Goal: Task Accomplishment & Management: Manage account settings

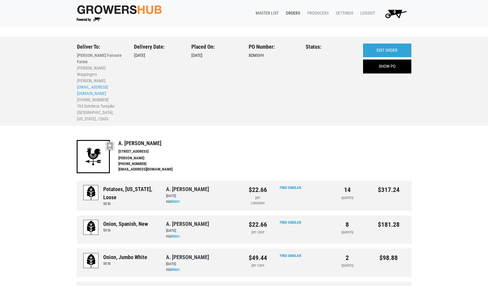
click at [270, 12] on link "Master List" at bounding box center [266, 13] width 30 height 11
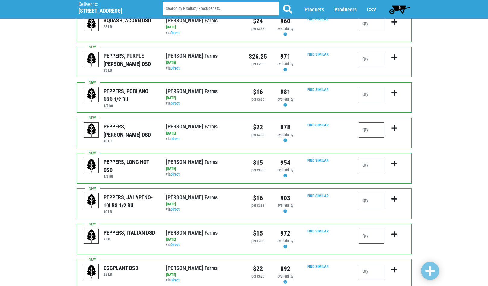
scroll to position [483, 0]
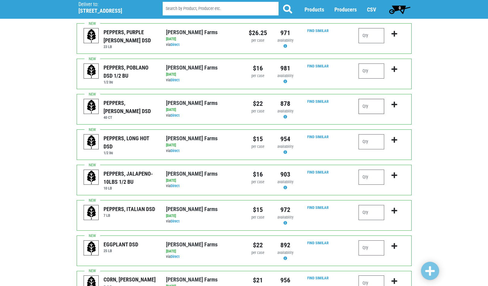
click at [373, 99] on input "number" at bounding box center [372, 106] width 26 height 15
type input "2"
click at [392, 101] on icon "submit" at bounding box center [395, 104] width 6 height 7
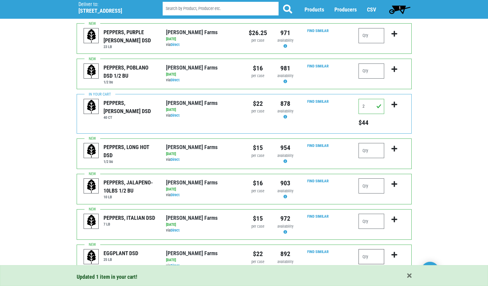
click at [374, 249] on input "number" at bounding box center [372, 256] width 26 height 15
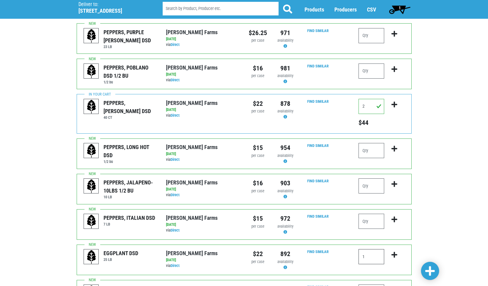
type input "1"
click at [395, 251] on icon "submit" at bounding box center [395, 254] width 6 height 7
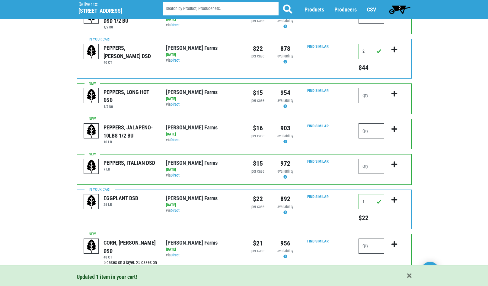
scroll to position [543, 0]
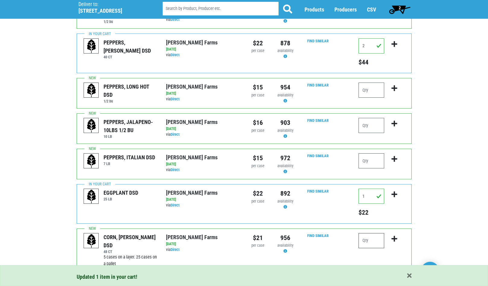
click at [374, 233] on input "number" at bounding box center [372, 240] width 26 height 15
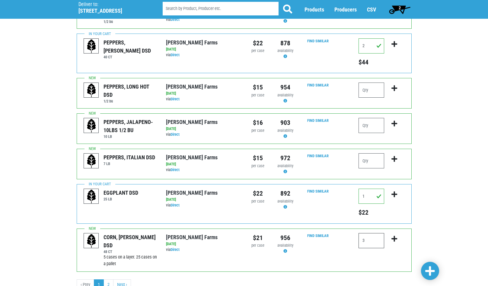
type input "3"
click at [396, 235] on icon "submit" at bounding box center [395, 238] width 6 height 7
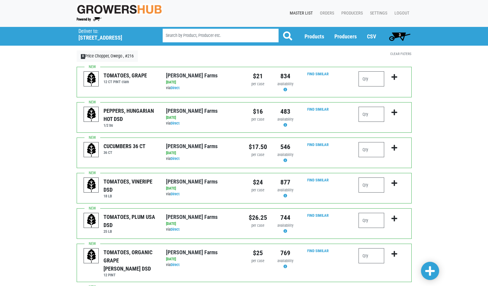
scroll to position [0, 0]
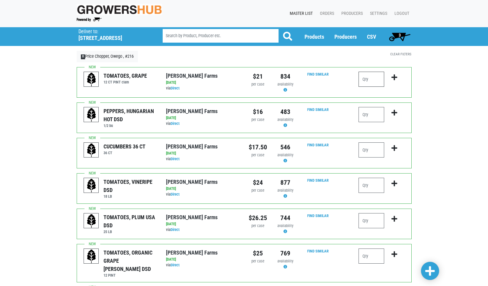
click at [369, 78] on input "number" at bounding box center [372, 79] width 26 height 15
type input "1"
click at [376, 117] on input "number" at bounding box center [372, 114] width 26 height 15
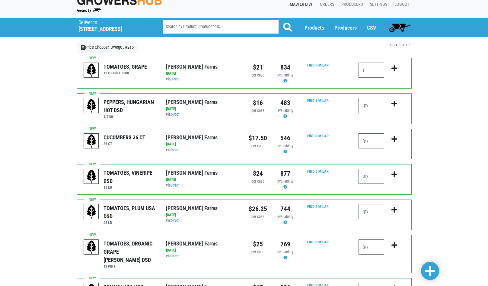
scroll to position [8, 0]
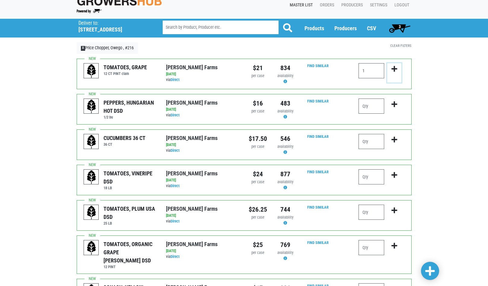
click at [391, 66] on button "submit" at bounding box center [394, 72] width 14 height 19
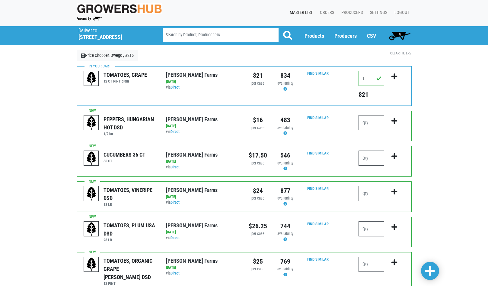
scroll to position [0, 0]
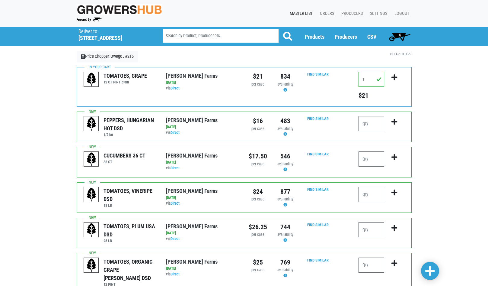
click at [398, 34] on span "4" at bounding box center [399, 36] width 27 height 12
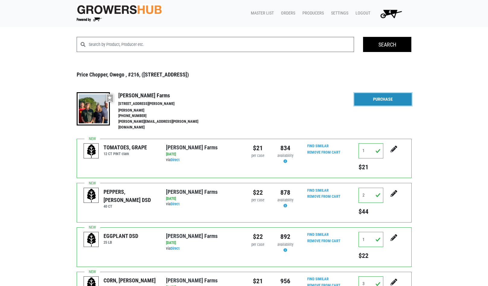
click at [373, 98] on link "Purchase" at bounding box center [382, 99] width 57 height 13
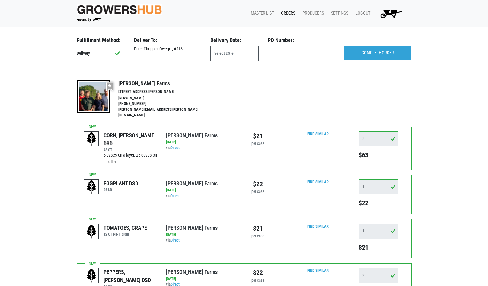
click at [290, 51] on input "text" at bounding box center [301, 53] width 67 height 15
type input "produce"
click at [235, 58] on input "text" at bounding box center [234, 53] width 48 height 15
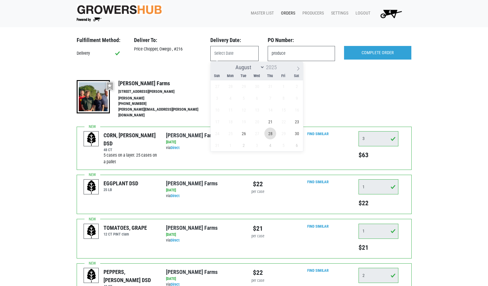
click at [271, 134] on span "28" at bounding box center [270, 133] width 12 height 12
type input "2025-08-28"
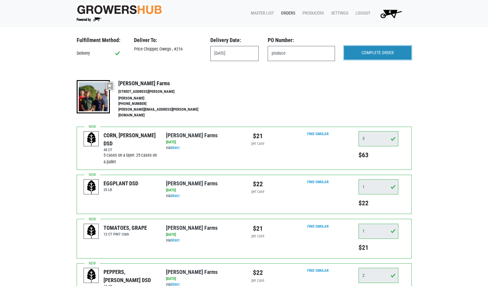
click at [384, 54] on input "COMPLETE ORDER" at bounding box center [377, 53] width 67 height 14
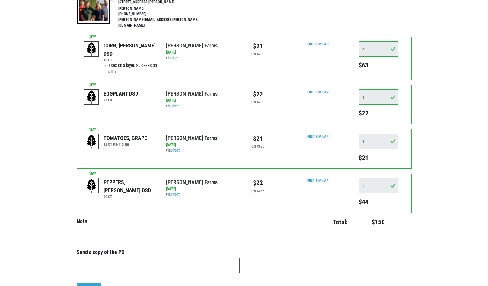
scroll to position [91, 0]
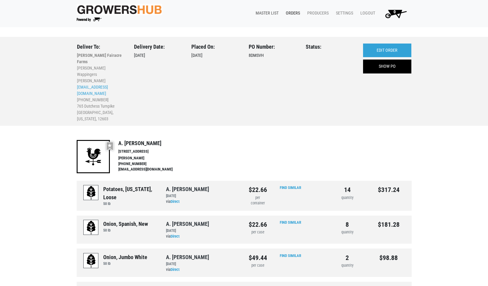
click at [266, 11] on link "Master List" at bounding box center [266, 13] width 30 height 11
click at [265, 11] on link "Master List" at bounding box center [266, 13] width 30 height 11
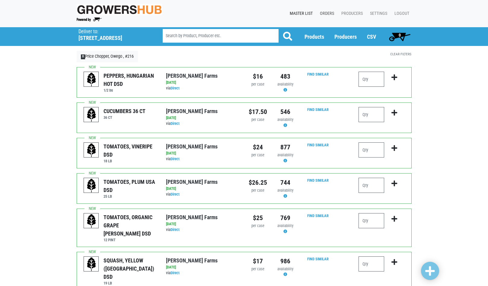
click at [328, 14] on link "Orders" at bounding box center [325, 13] width 21 height 11
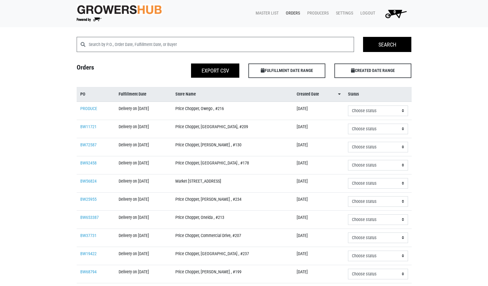
click at [133, 109] on td "Delivery on [DATE]" at bounding box center [143, 110] width 57 height 18
drag, startPoint x: 133, startPoint y: 109, endPoint x: 92, endPoint y: 108, distance: 40.5
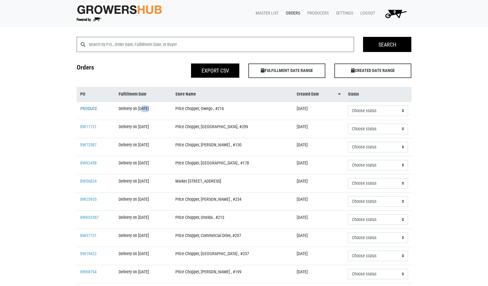
click at [92, 108] on link "PRODUCE" at bounding box center [88, 108] width 17 height 5
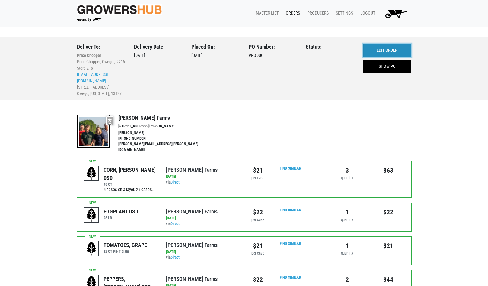
click at [377, 49] on link "EDIT ORDER" at bounding box center [387, 50] width 48 height 14
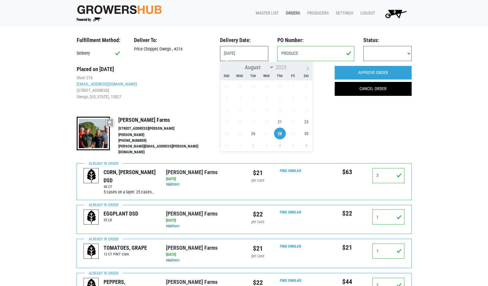
click at [244, 53] on input "2025-08-28" at bounding box center [244, 53] width 48 height 15
drag, startPoint x: 276, startPoint y: 129, endPoint x: 285, endPoint y: 134, distance: 11.1
click at [285, 134] on div "27 28 29 30 31 1 2 3 4 5 6 7 8 9 10 11 12 13 14 15 16 17 18 19 20 21 22 23 24 2…" at bounding box center [266, 115] width 93 height 71
drag, startPoint x: 285, startPoint y: 134, endPoint x: 269, endPoint y: 116, distance: 24.8
click at [277, 120] on span "21" at bounding box center [280, 122] width 12 height 12
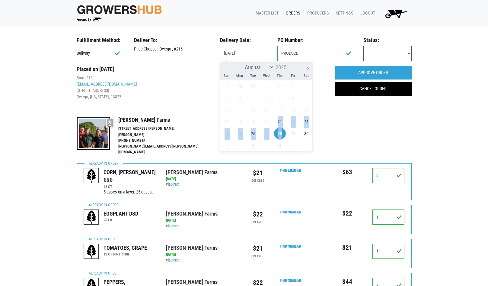
type input "[DATE]"
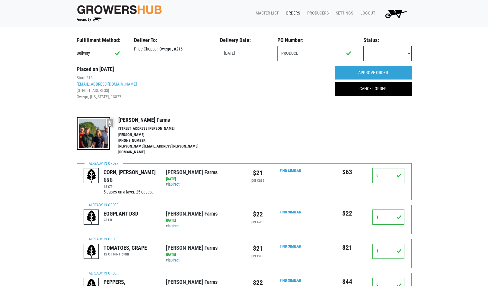
click at [380, 50] on select "Received Refused Invoiced Paid" at bounding box center [388, 53] width 48 height 15
click at [251, 52] on input "[DATE]" at bounding box center [244, 53] width 48 height 15
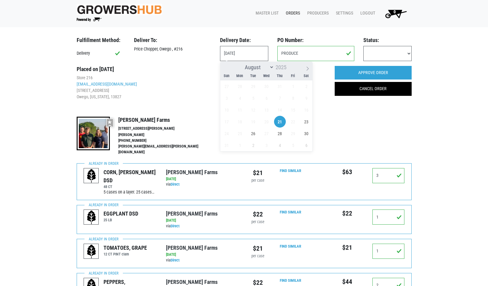
click at [152, 85] on ul "Store 216 str216produce-fwd@pricechopper.com 42 West Main Street Owego, New Yor…" at bounding box center [201, 87] width 249 height 25
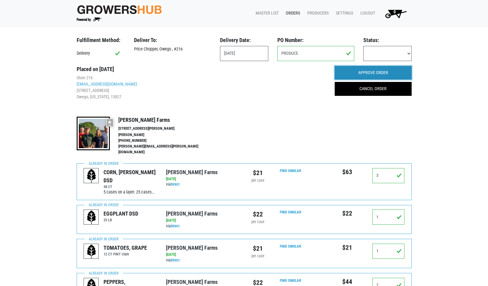
click at [354, 73] on input "APPROVE ORDER" at bounding box center [373, 73] width 77 height 14
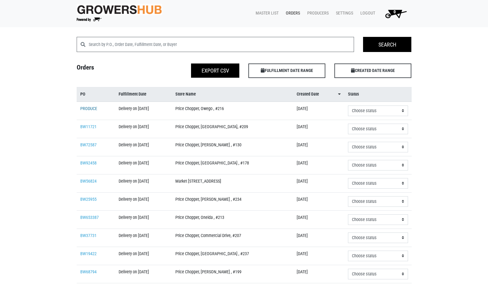
click at [90, 110] on link "PRODUCE" at bounding box center [88, 108] width 17 height 5
